Goal: Information Seeking & Learning: Find specific fact

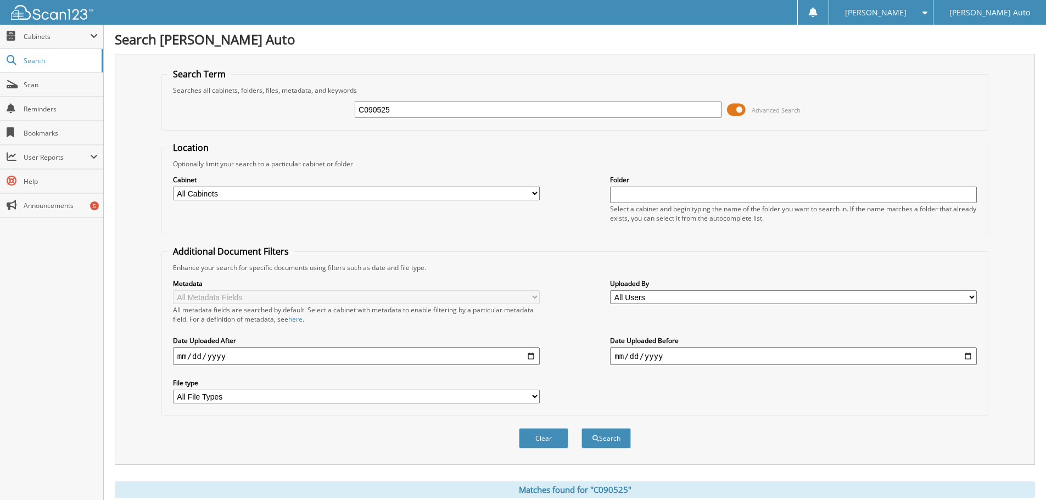
drag, startPoint x: 415, startPoint y: 111, endPoint x: 319, endPoint y: 112, distance: 95.6
click at [319, 112] on div "C090525 Advanced Search" at bounding box center [575, 110] width 815 height 30
type input "CM359509P"
click at [582, 428] on button "Search" at bounding box center [606, 438] width 49 height 20
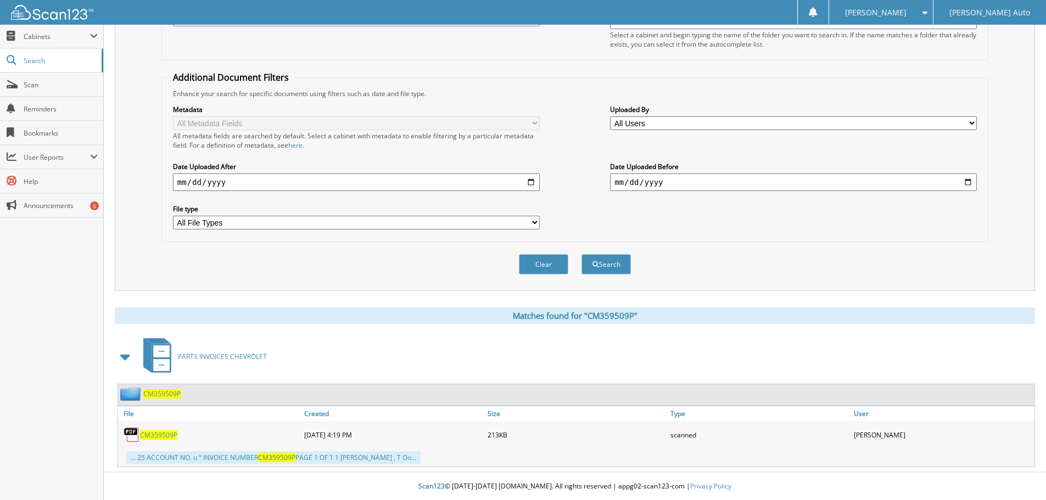
click at [170, 434] on span "CM359509P" at bounding box center [158, 435] width 37 height 9
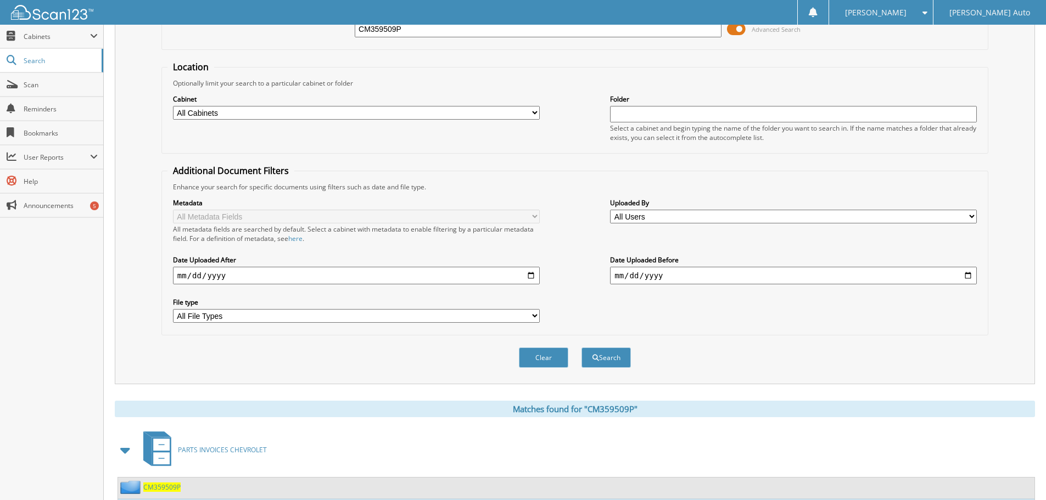
scroll to position [0, 0]
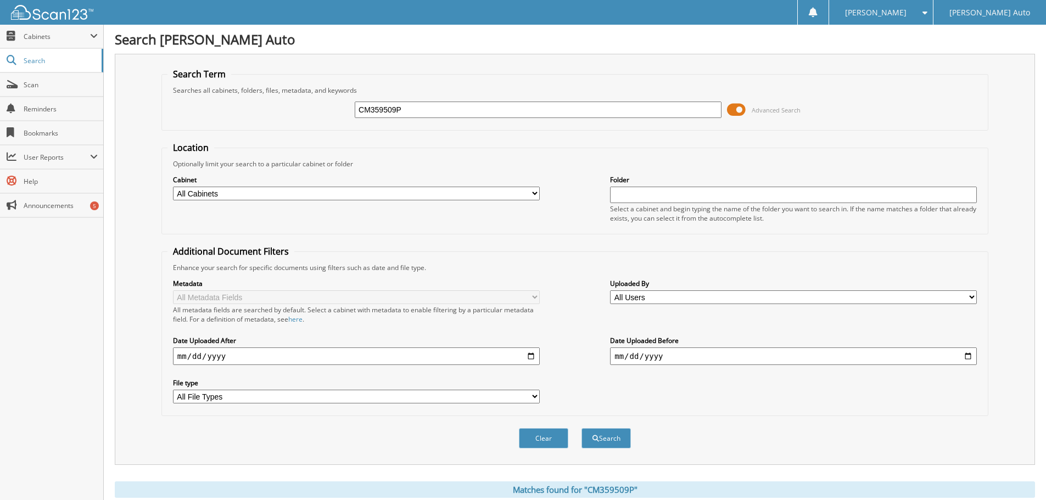
drag, startPoint x: 371, startPoint y: 107, endPoint x: 550, endPoint y: 107, distance: 179.1
click at [545, 107] on input "CM359509P" at bounding box center [538, 110] width 367 height 16
type input "CM359610P"
click at [582, 428] on button "Search" at bounding box center [606, 438] width 49 height 20
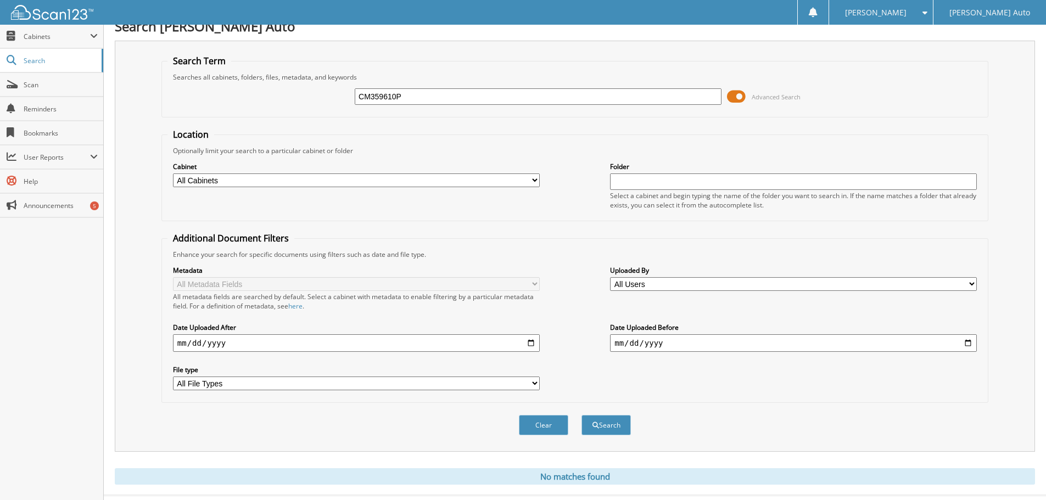
scroll to position [37, 0]
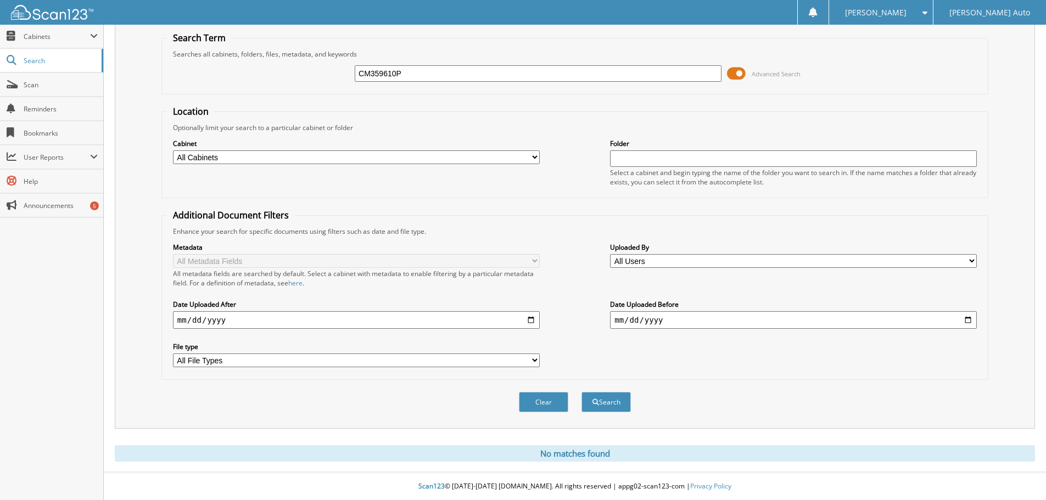
drag, startPoint x: 411, startPoint y: 73, endPoint x: 327, endPoint y: 76, distance: 83.6
click at [327, 76] on div "CM359610P Advanced Search" at bounding box center [575, 74] width 815 height 30
type input "CM359610P"
click at [582, 392] on button "Search" at bounding box center [606, 402] width 49 height 20
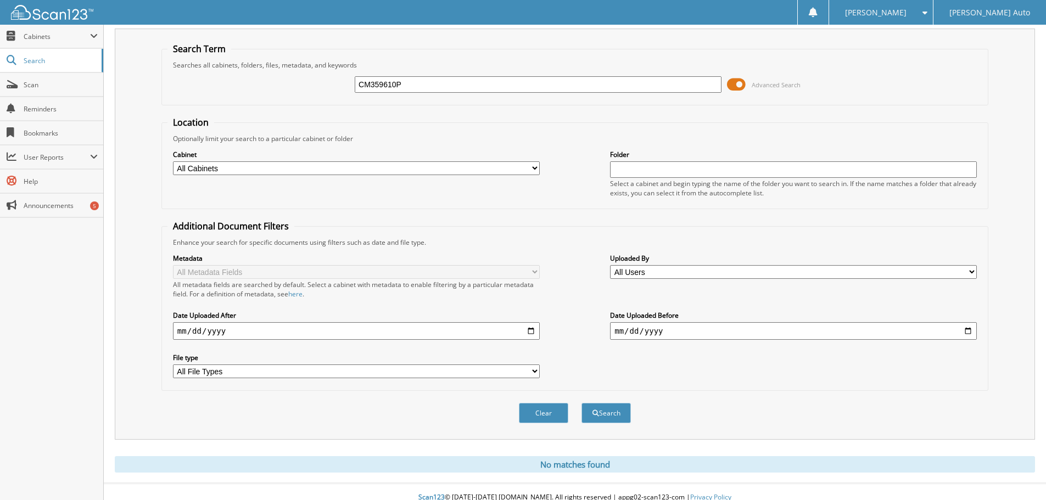
scroll to position [37, 0]
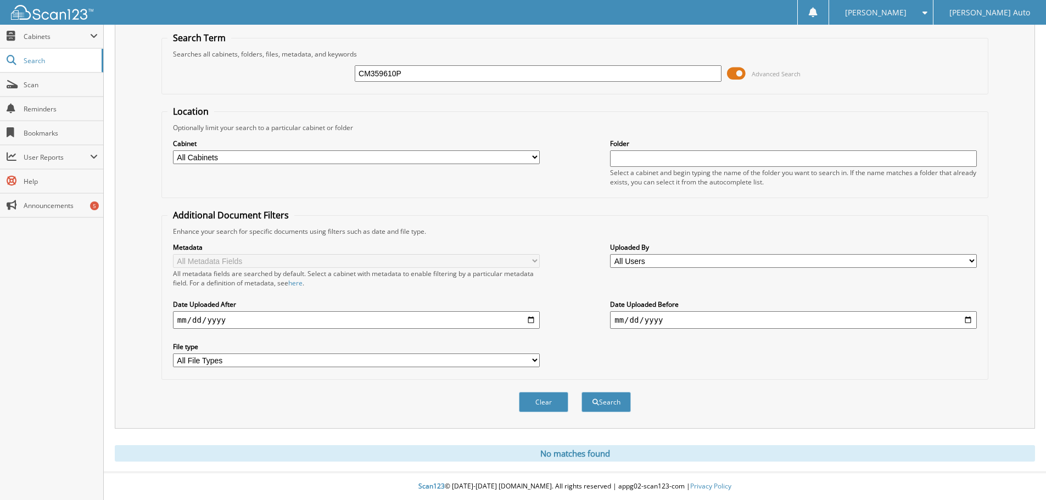
drag, startPoint x: 370, startPoint y: 71, endPoint x: 339, endPoint y: 71, distance: 31.3
click at [339, 71] on div "CM359610P Advanced Search" at bounding box center [575, 74] width 815 height 30
type input "359610P"
click at [582, 392] on button "Search" at bounding box center [606, 402] width 49 height 20
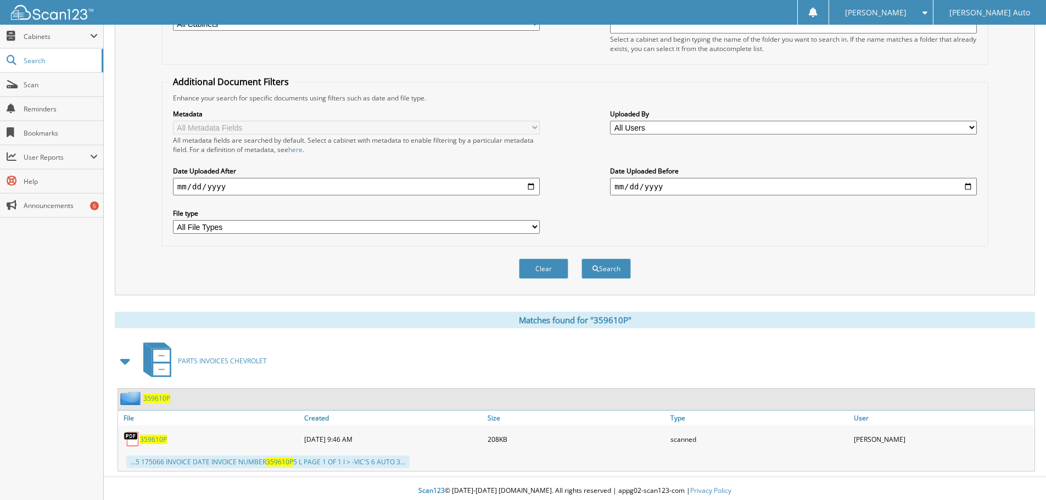
scroll to position [175, 0]
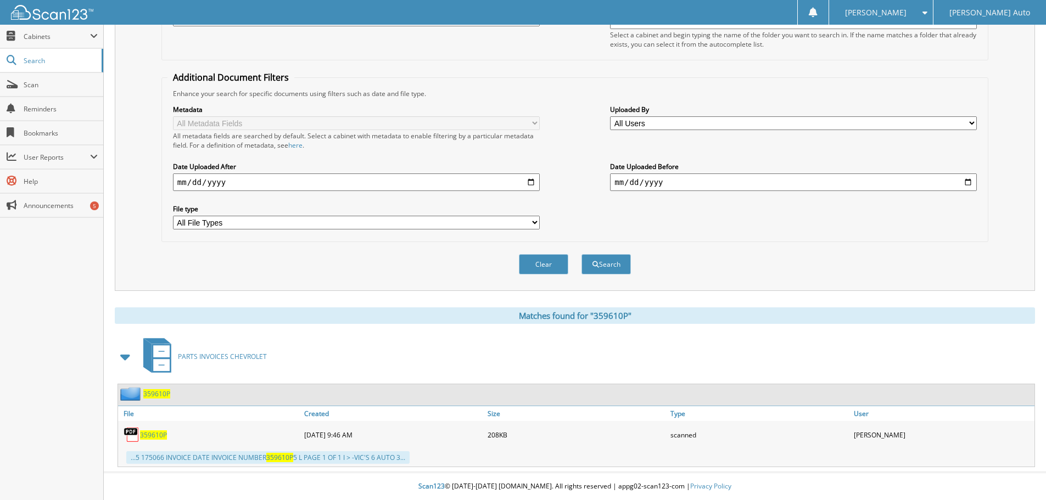
click at [160, 433] on span "359610P" at bounding box center [153, 435] width 27 height 9
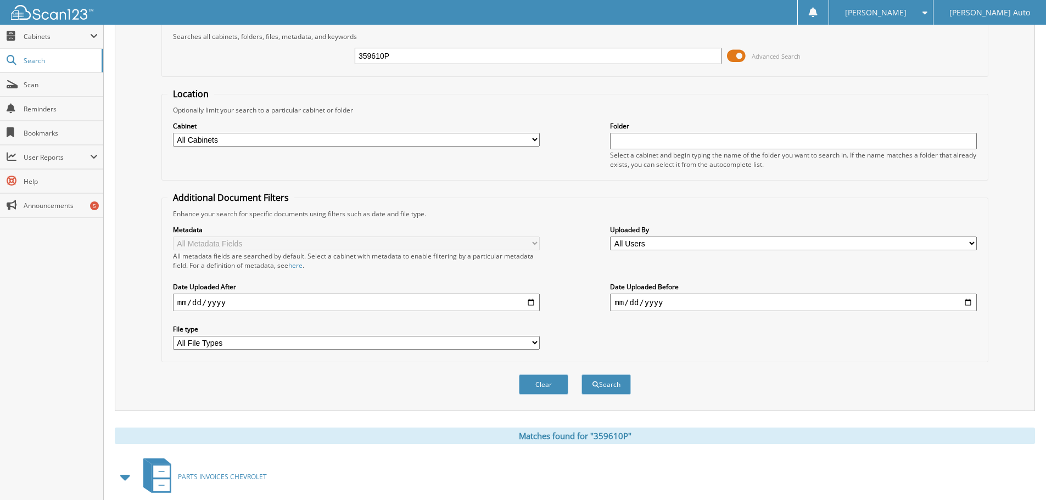
scroll to position [0, 0]
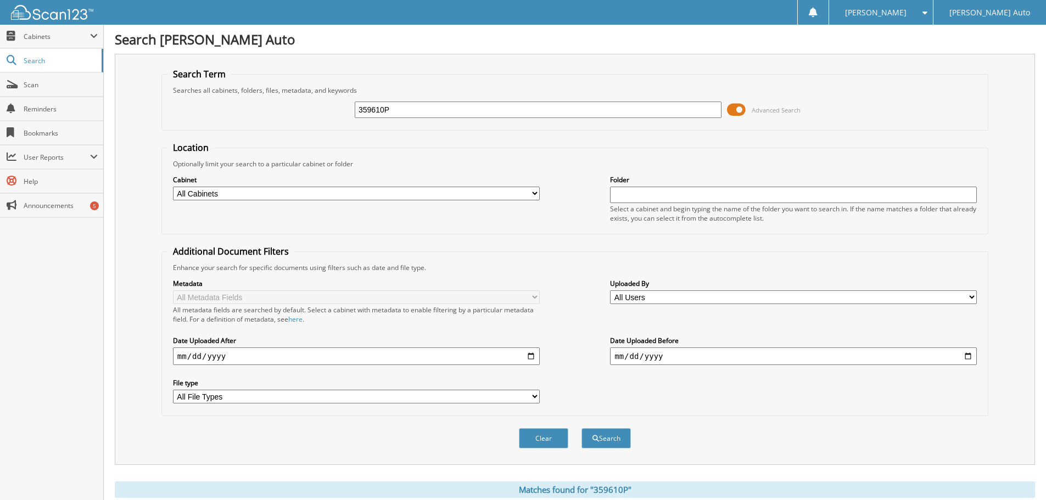
drag, startPoint x: 336, startPoint y: 115, endPoint x: 285, endPoint y: 120, distance: 51.3
click at [278, 119] on div "359610P Advanced Search" at bounding box center [575, 110] width 815 height 30
type input "CM359640P"
click at [582, 428] on button "Search" at bounding box center [606, 438] width 49 height 20
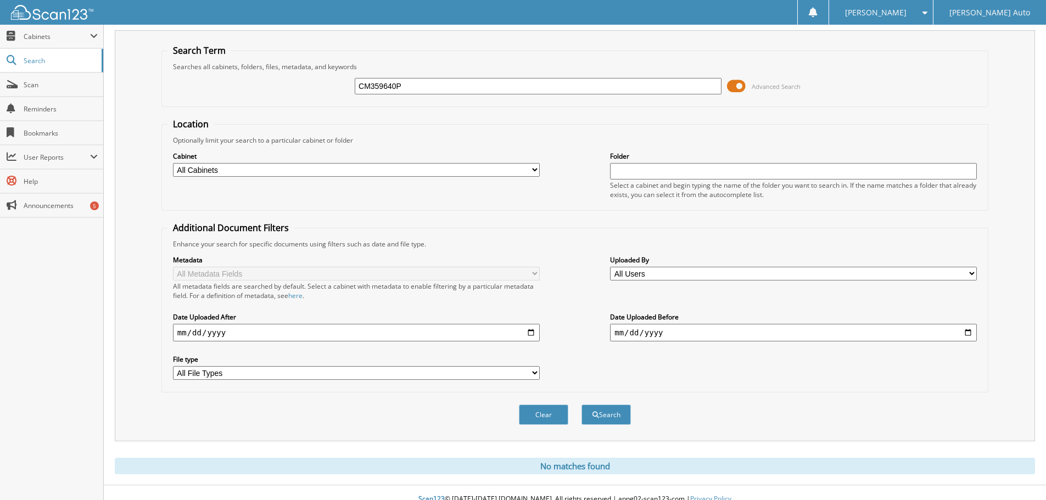
scroll to position [37, 0]
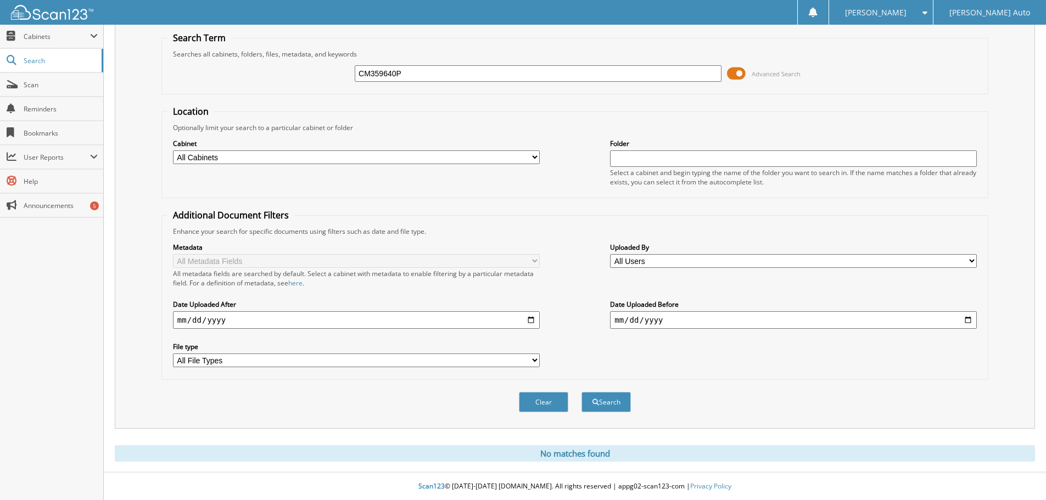
drag, startPoint x: 371, startPoint y: 71, endPoint x: 350, endPoint y: 72, distance: 20.9
click at [350, 72] on div "CM359640P Advanced Search" at bounding box center [575, 74] width 815 height 30
type input "359640P"
click at [621, 399] on button "Search" at bounding box center [606, 402] width 49 height 20
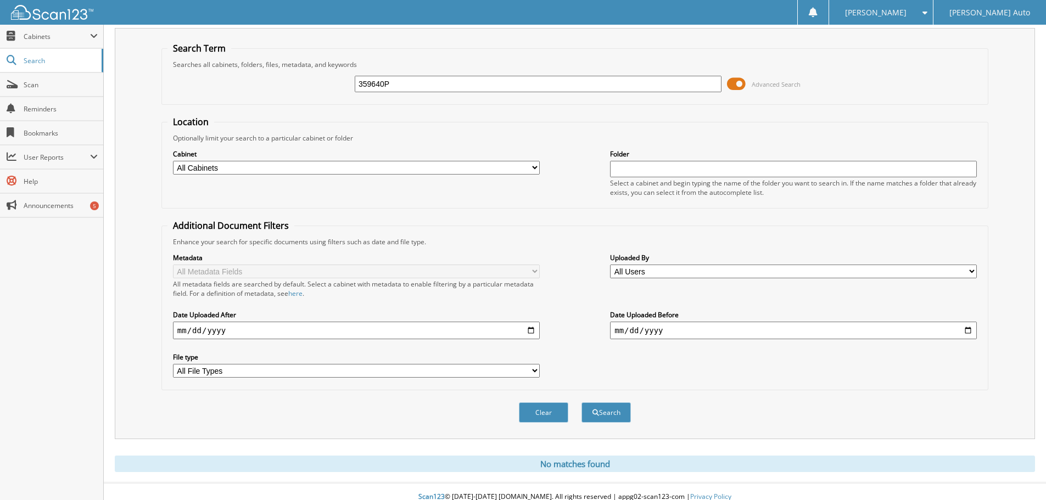
scroll to position [37, 0]
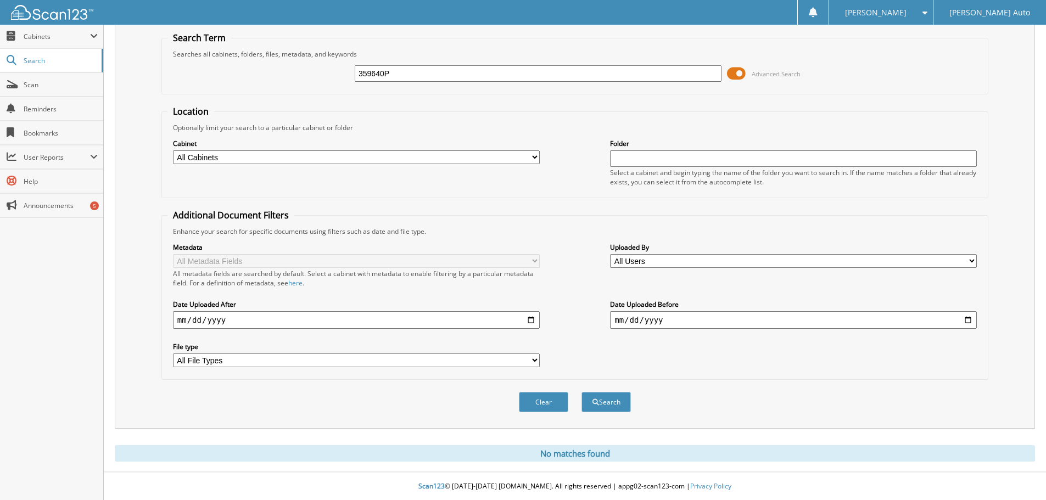
drag, startPoint x: 402, startPoint y: 71, endPoint x: 314, endPoint y: 82, distance: 88.6
click at [301, 82] on div "359640P Advanced Search" at bounding box center [575, 74] width 815 height 30
type input "359640P"
click at [603, 403] on button "Search" at bounding box center [606, 402] width 49 height 20
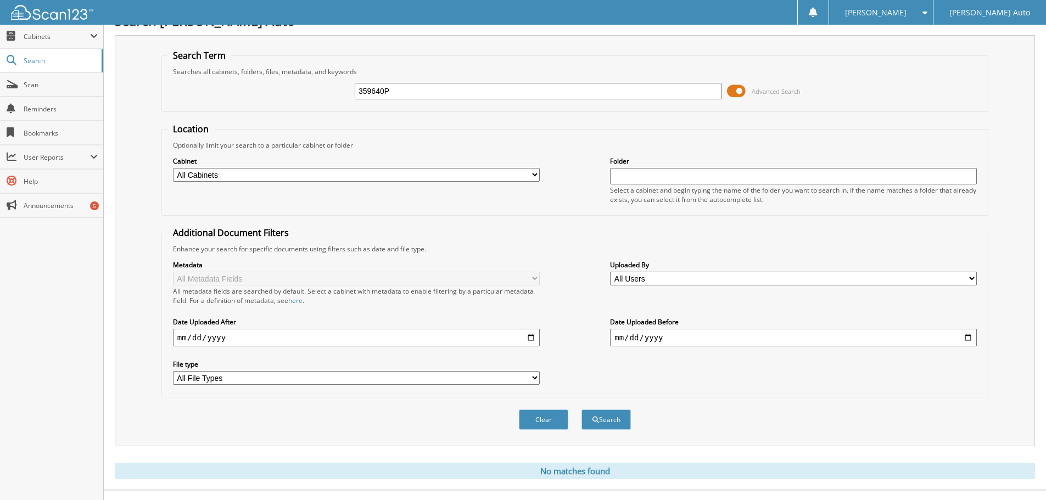
scroll to position [37, 0]
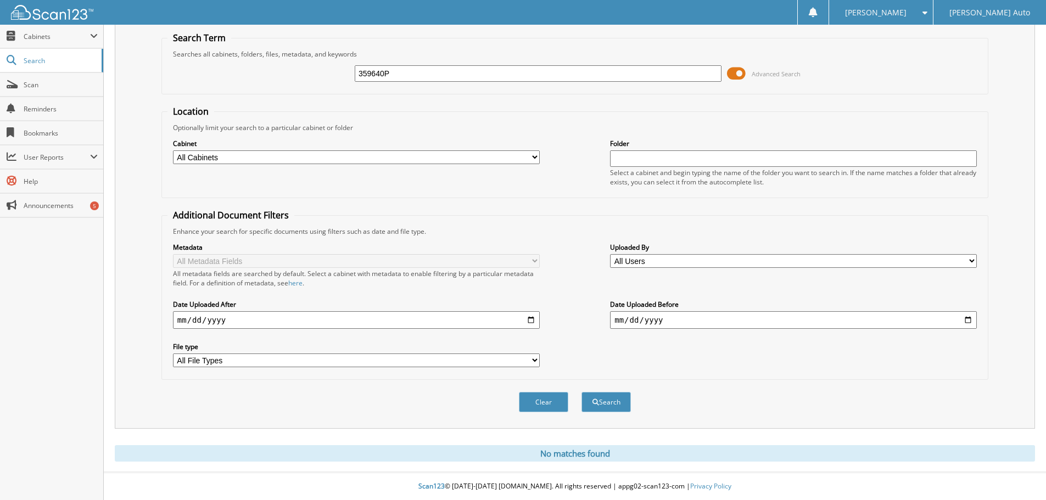
drag, startPoint x: 422, startPoint y: 70, endPoint x: 247, endPoint y: 85, distance: 175.3
click at [247, 85] on div "359640P Advanced Search" at bounding box center [575, 74] width 815 height 30
type input "482990"
click at [582, 392] on button "Search" at bounding box center [606, 402] width 49 height 20
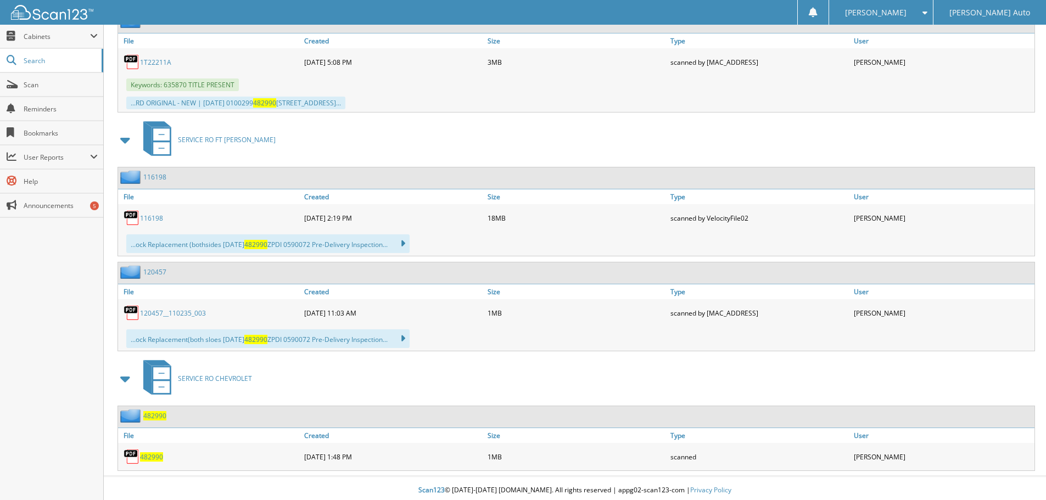
scroll to position [1166, 0]
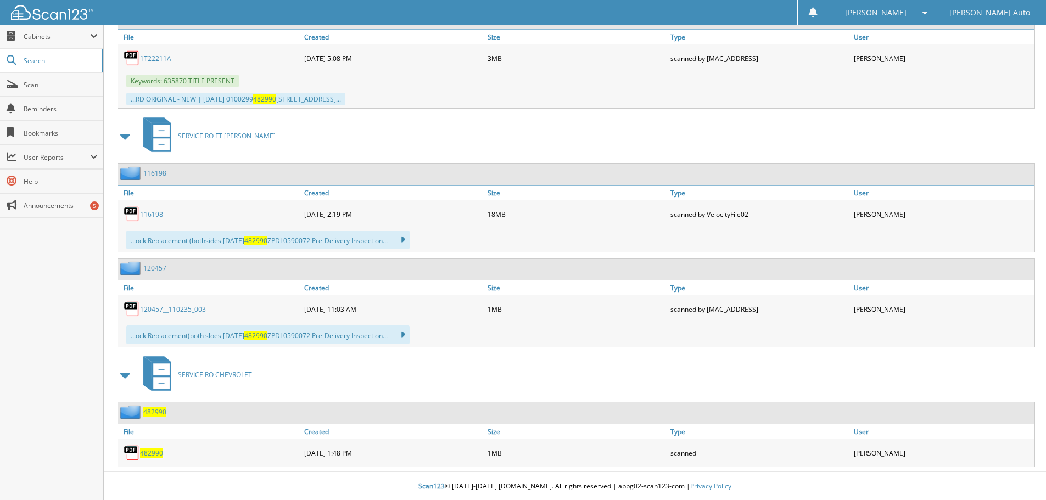
click at [146, 454] on span "482990" at bounding box center [151, 453] width 23 height 9
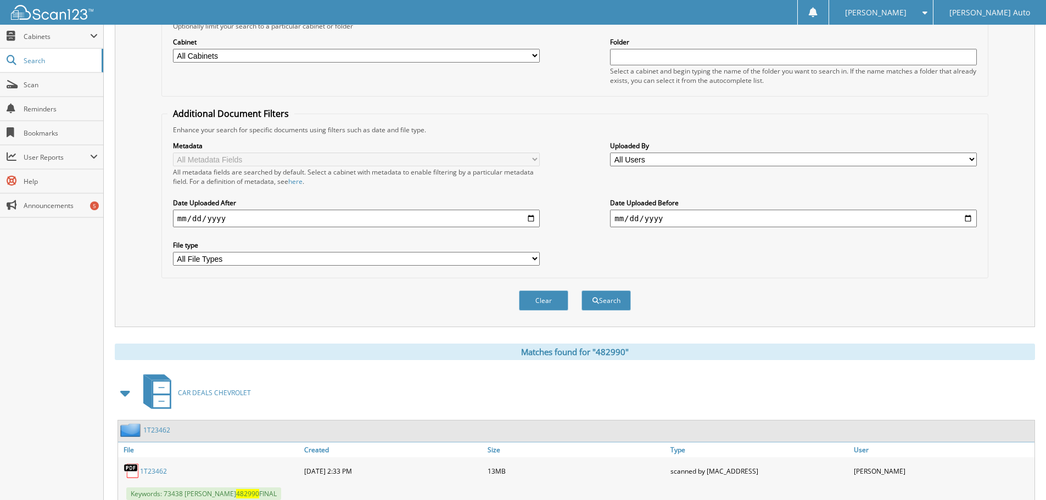
scroll to position [13, 0]
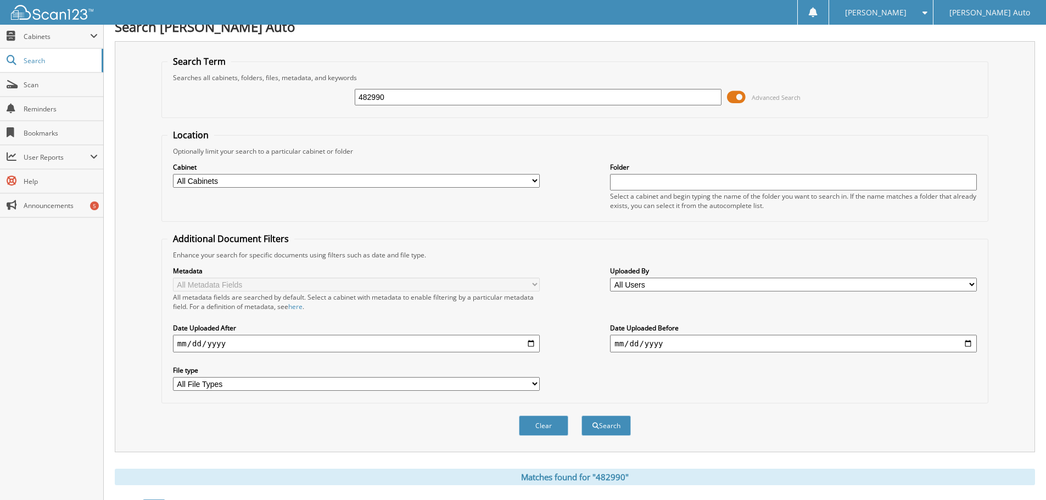
drag, startPoint x: 411, startPoint y: 97, endPoint x: 310, endPoint y: 98, distance: 101.1
click at [310, 98] on div "482990 Advanced Search" at bounding box center [575, 97] width 815 height 30
type input "482840"
click at [617, 426] on button "Search" at bounding box center [606, 426] width 49 height 20
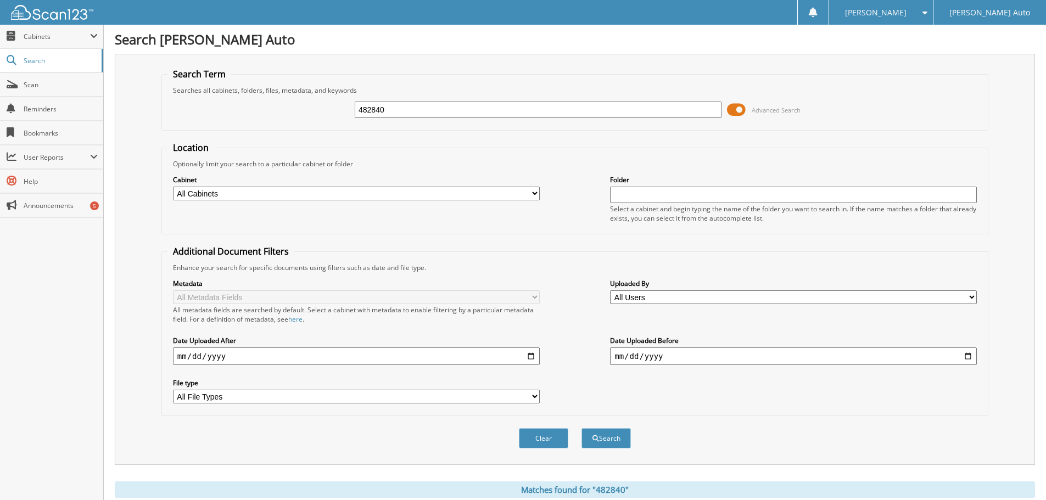
drag, startPoint x: 399, startPoint y: 109, endPoint x: 302, endPoint y: 118, distance: 97.6
click at [304, 117] on div "482840 Advanced Search" at bounding box center [575, 110] width 815 height 30
type input "482829"
click at [582, 428] on button "Search" at bounding box center [606, 438] width 49 height 20
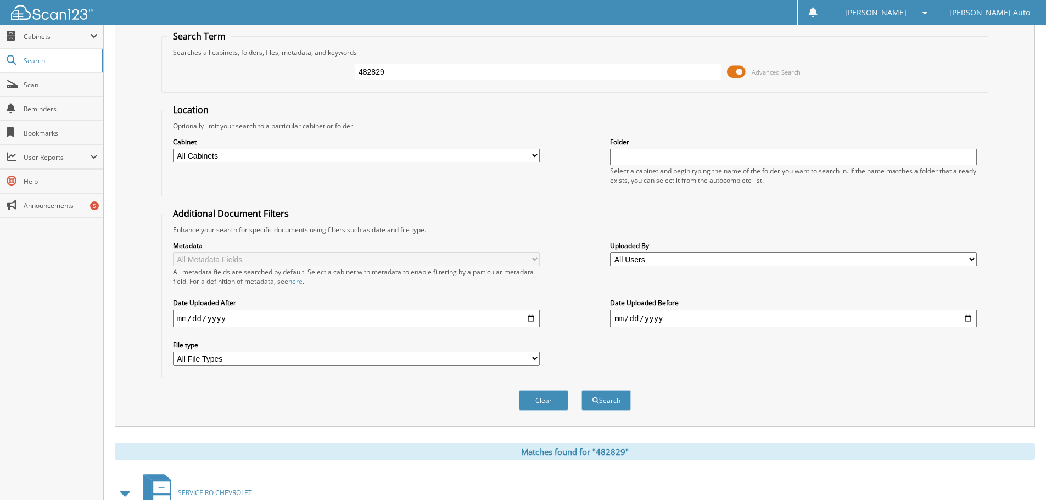
scroll to position [157, 0]
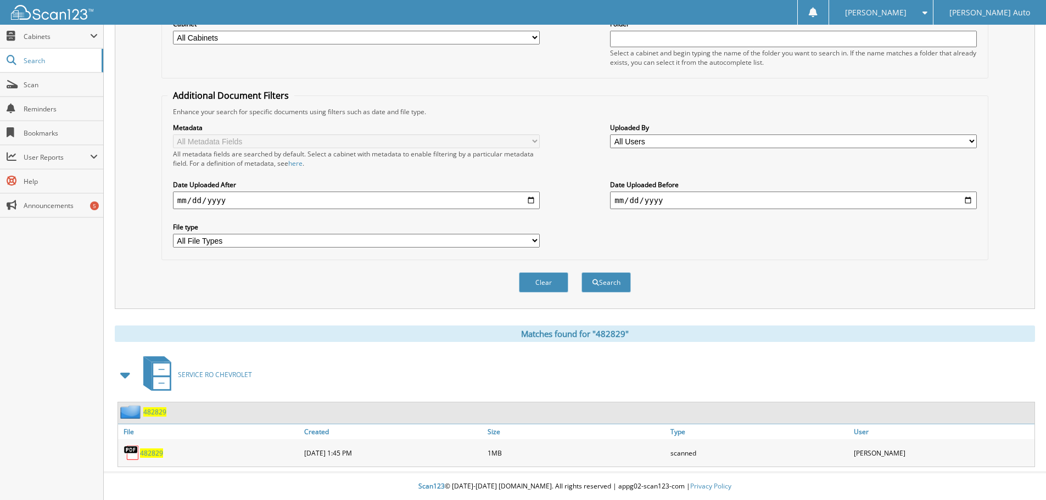
click at [155, 450] on span "482829" at bounding box center [151, 453] width 23 height 9
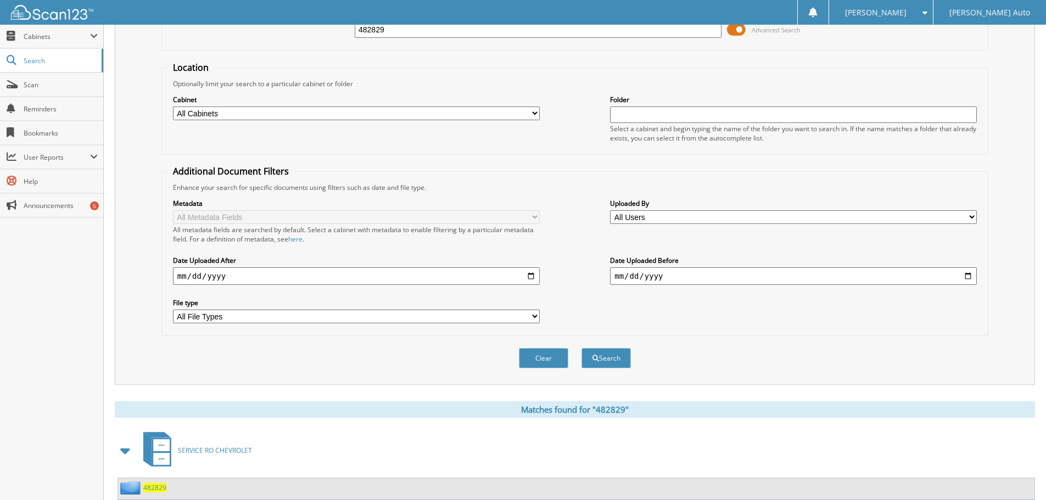
scroll to position [0, 0]
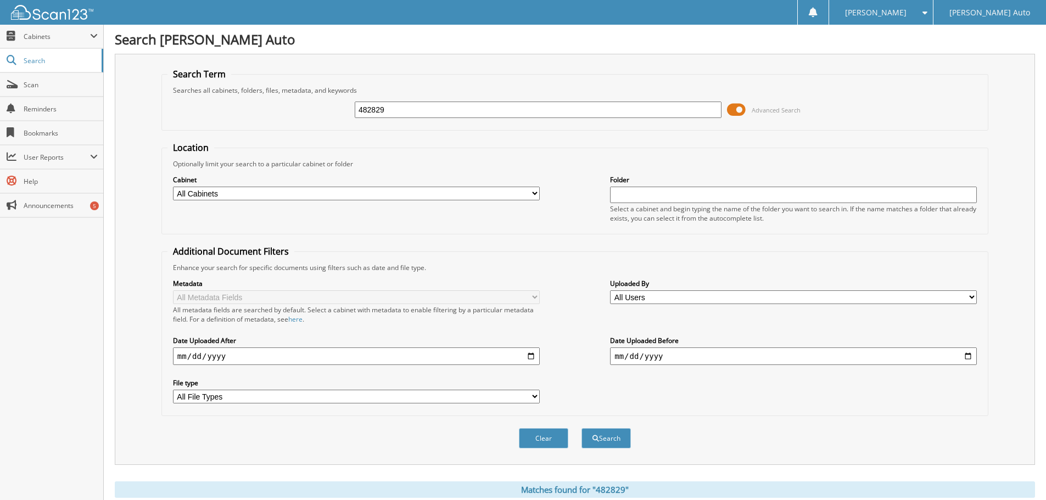
drag, startPoint x: 355, startPoint y: 113, endPoint x: 249, endPoint y: 112, distance: 106.6
click at [269, 113] on div "482829 Advanced Search" at bounding box center [575, 110] width 815 height 30
type input "482779"
click at [582, 428] on button "Search" at bounding box center [606, 438] width 49 height 20
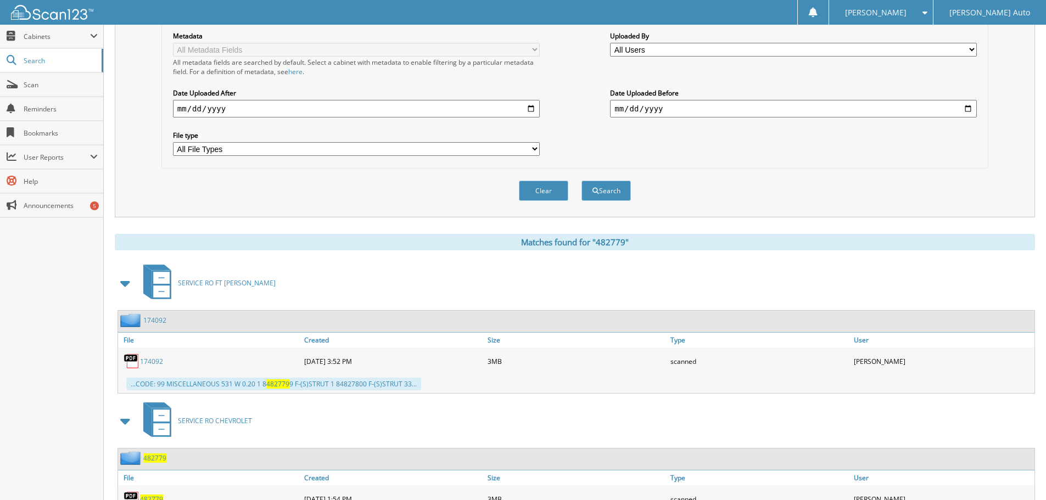
scroll to position [294, 0]
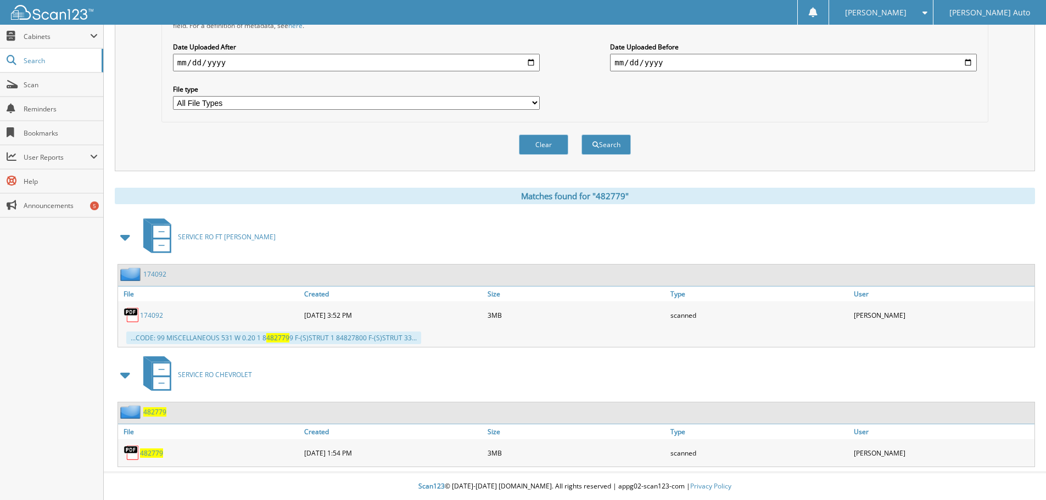
click at [150, 453] on span "482779" at bounding box center [151, 453] width 23 height 9
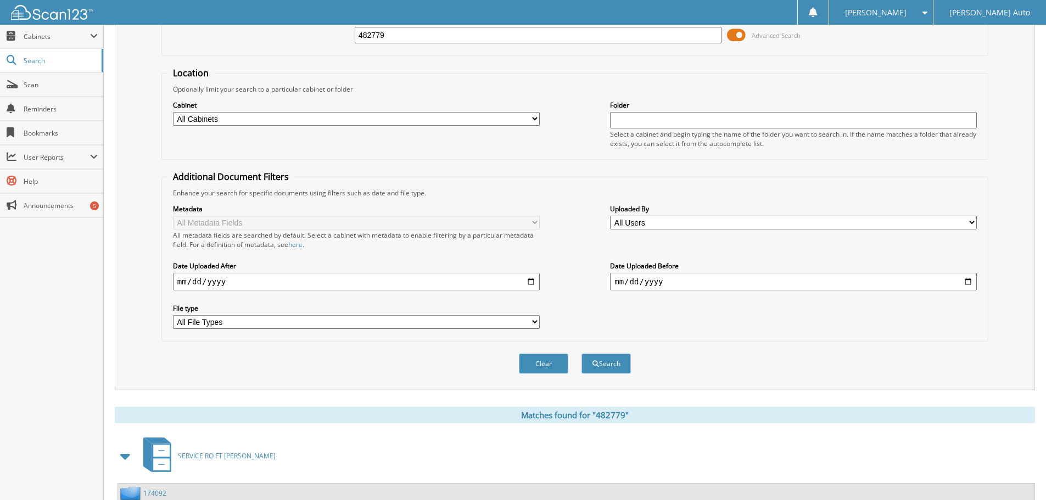
drag, startPoint x: 404, startPoint y: 32, endPoint x: 310, endPoint y: 42, distance: 95.0
click at [309, 42] on div "482779 Advanced Search" at bounding box center [575, 35] width 815 height 30
type input "482766"
click at [609, 363] on button "Search" at bounding box center [606, 364] width 49 height 20
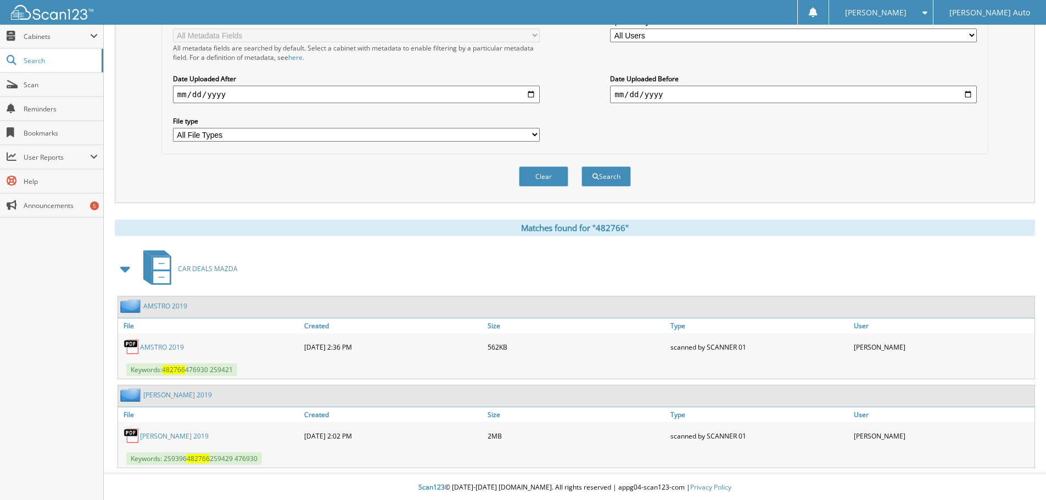
scroll to position [264, 0]
click at [128, 266] on span at bounding box center [125, 268] width 15 height 20
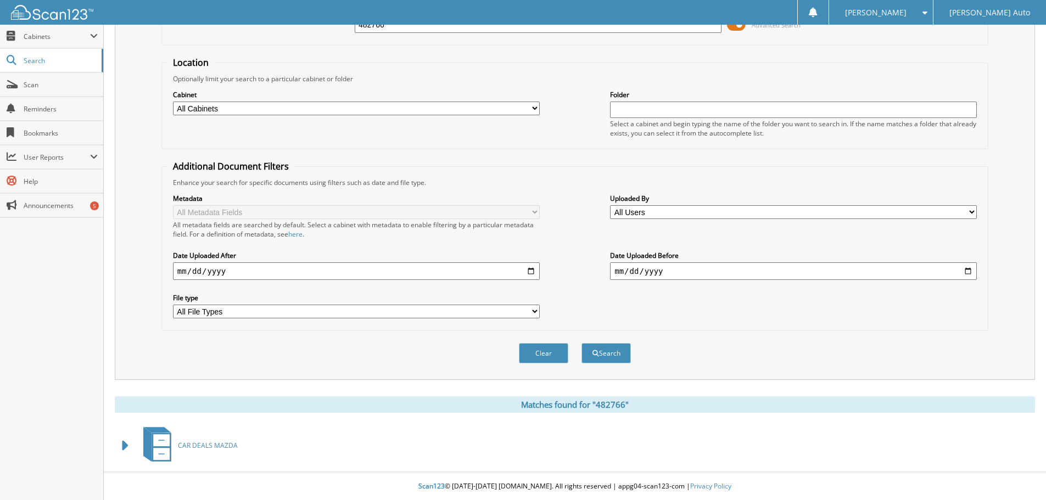
click at [126, 445] on span at bounding box center [125, 446] width 15 height 20
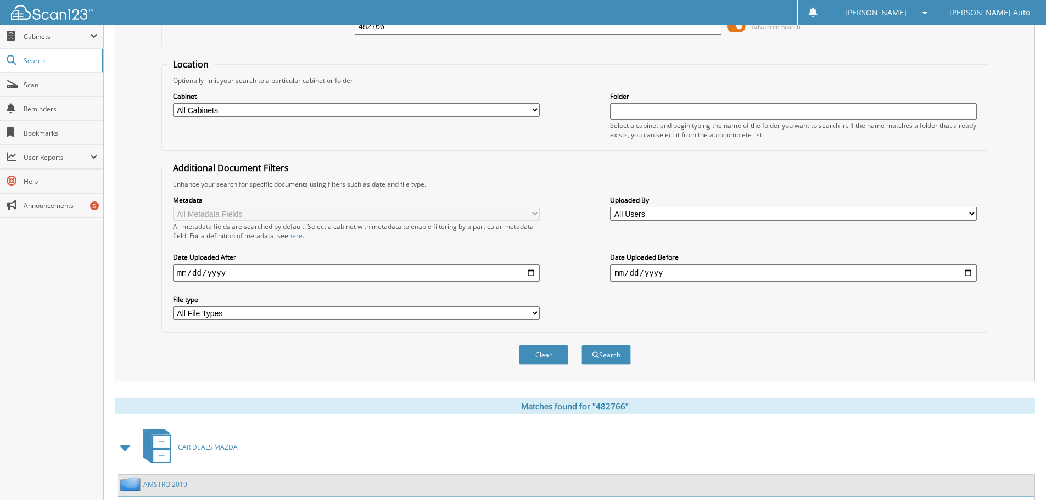
scroll to position [0, 0]
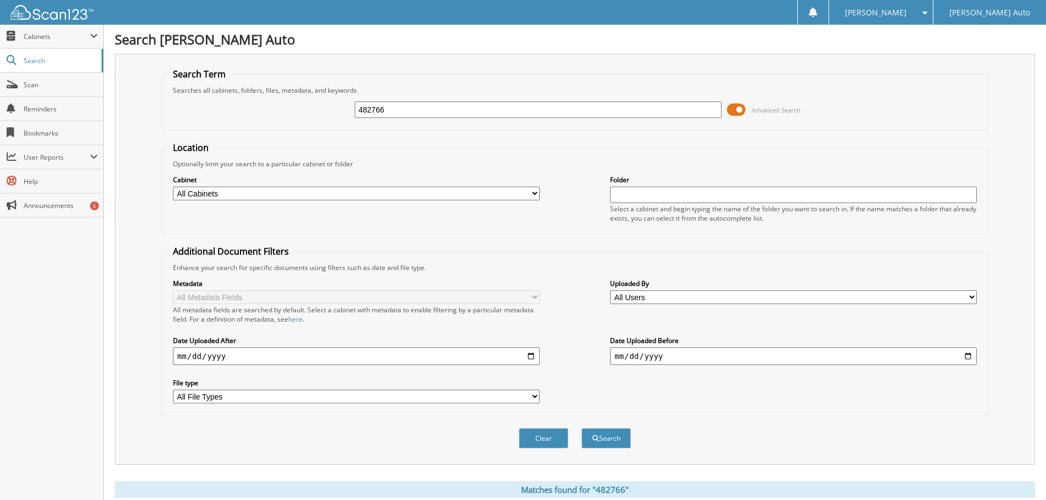
drag, startPoint x: 330, startPoint y: 113, endPoint x: 259, endPoint y: 122, distance: 71.5
click at [276, 120] on div "482766 Advanced Search" at bounding box center [575, 110] width 815 height 30
type input "482753"
click at [582, 428] on button "Search" at bounding box center [606, 438] width 49 height 20
drag, startPoint x: 277, startPoint y: 113, endPoint x: 241, endPoint y: 121, distance: 37.6
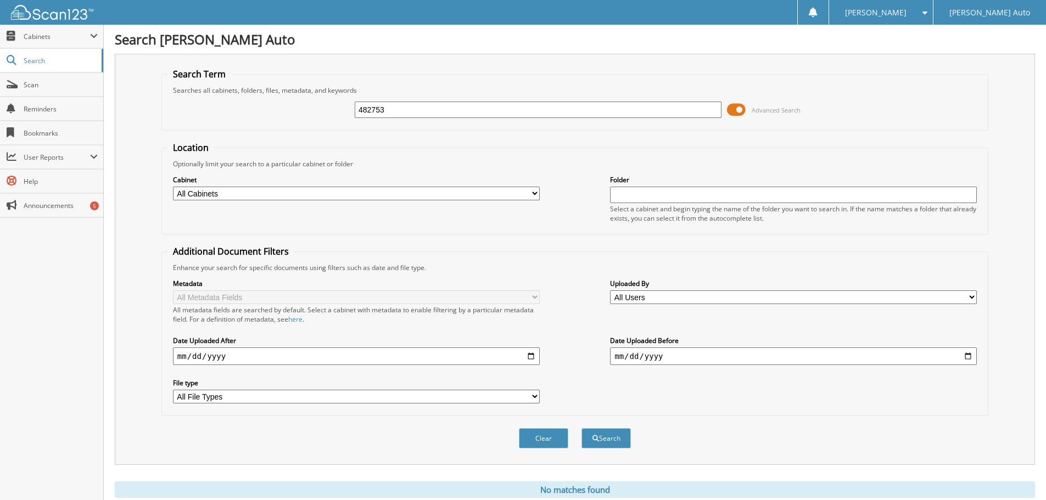
click at [245, 120] on div "482753 Advanced Search" at bounding box center [575, 110] width 815 height 30
type input "482712"
click at [582, 428] on button "Search" at bounding box center [606, 438] width 49 height 20
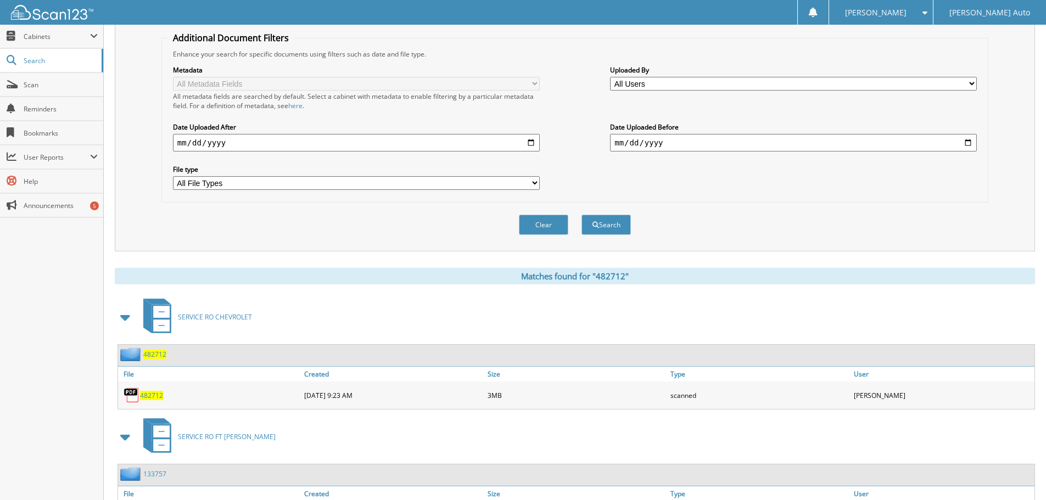
scroll to position [294, 0]
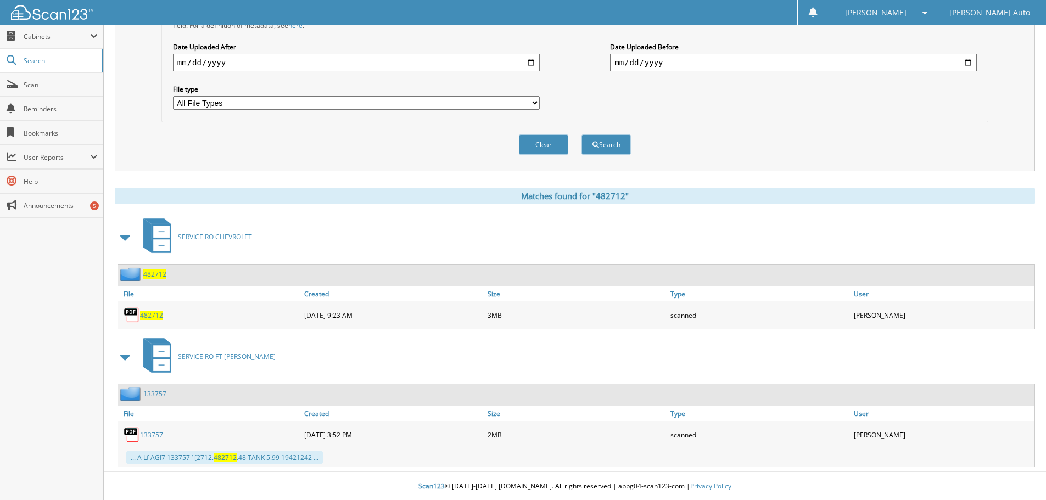
click at [152, 316] on span "482712" at bounding box center [151, 315] width 23 height 9
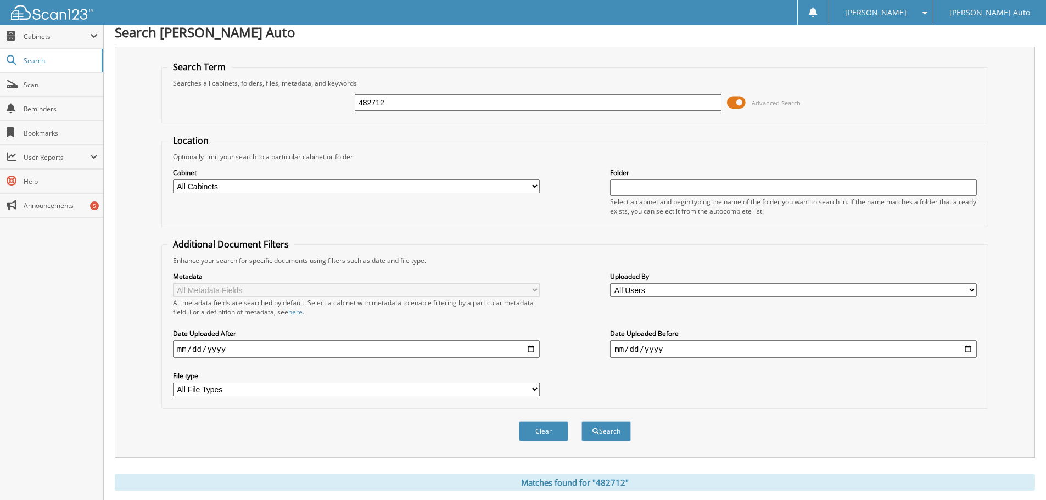
scroll to position [0, 0]
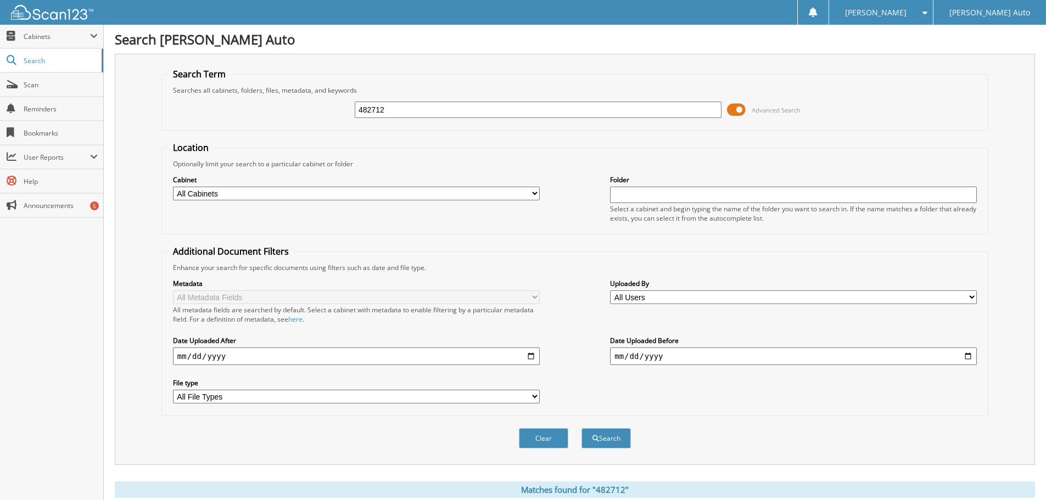
drag, startPoint x: 395, startPoint y: 108, endPoint x: 249, endPoint y: 121, distance: 147.3
click at [249, 121] on div "482712 Advanced Search" at bounding box center [575, 110] width 815 height 30
type input "482580"
click at [582, 428] on button "Search" at bounding box center [606, 438] width 49 height 20
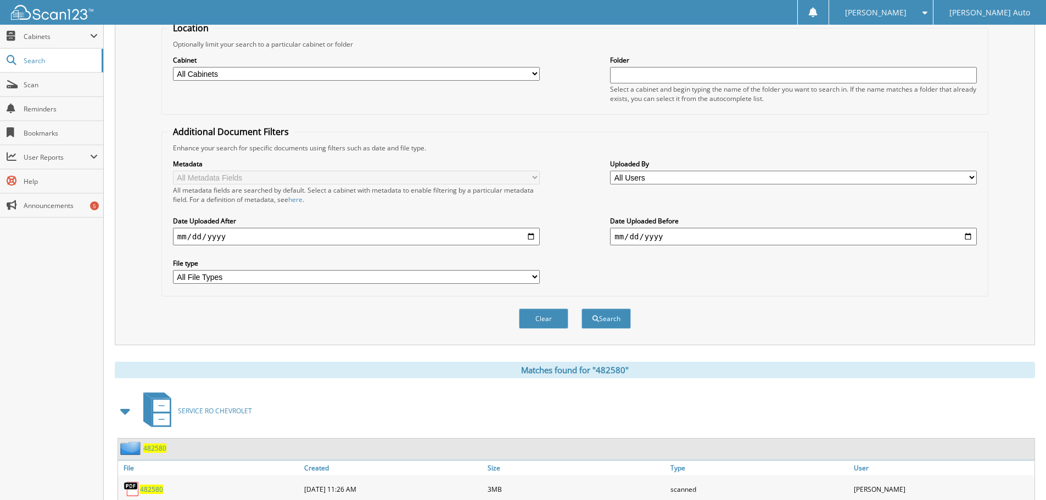
scroll to position [157, 0]
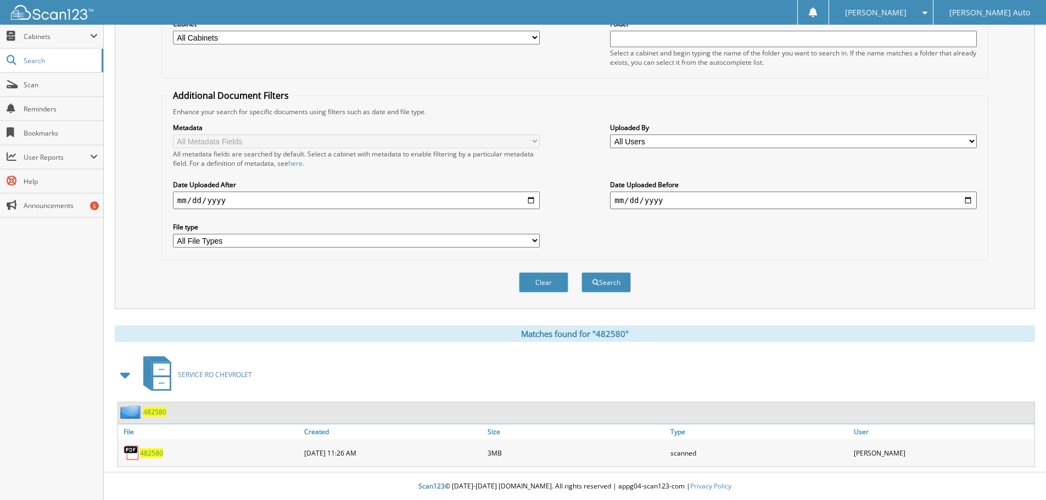
click at [153, 455] on span "482580" at bounding box center [151, 453] width 23 height 9
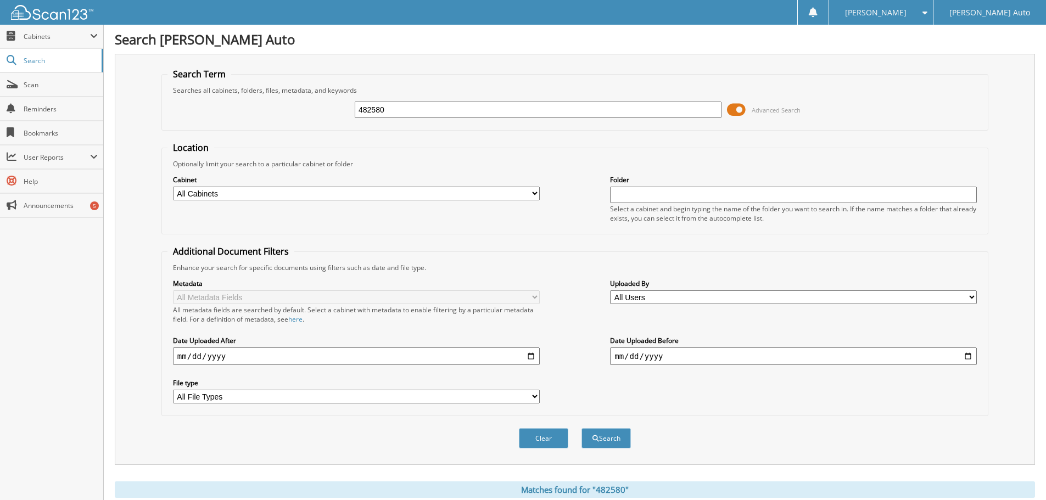
drag, startPoint x: 416, startPoint y: 107, endPoint x: 262, endPoint y: 113, distance: 154.5
click at [263, 113] on div "482580 Advanced Search" at bounding box center [575, 110] width 815 height 30
type input "482518"
click at [582, 428] on button "Search" at bounding box center [606, 438] width 49 height 20
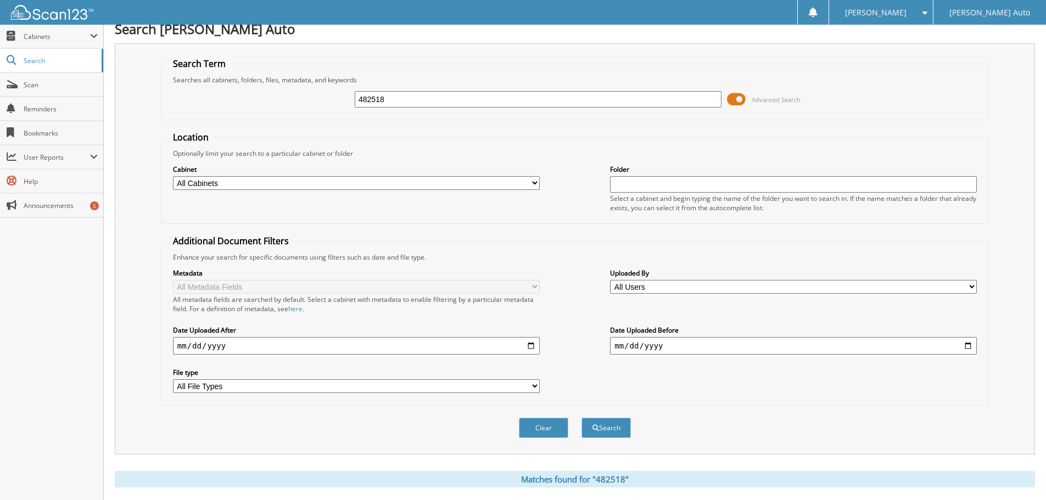
scroll to position [157, 0]
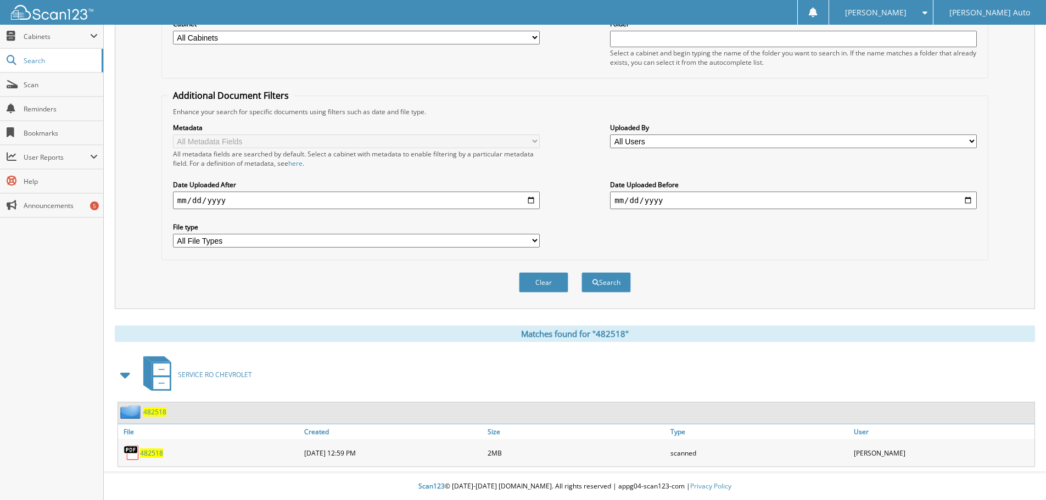
click at [152, 455] on span "482518" at bounding box center [151, 453] width 23 height 9
